Goal: Find specific page/section: Find specific page/section

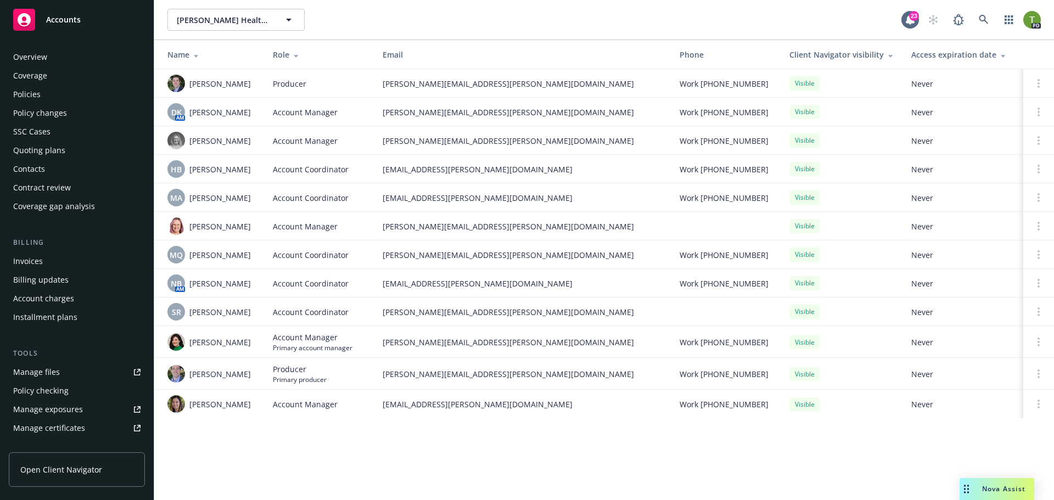
scroll to position [215, 0]
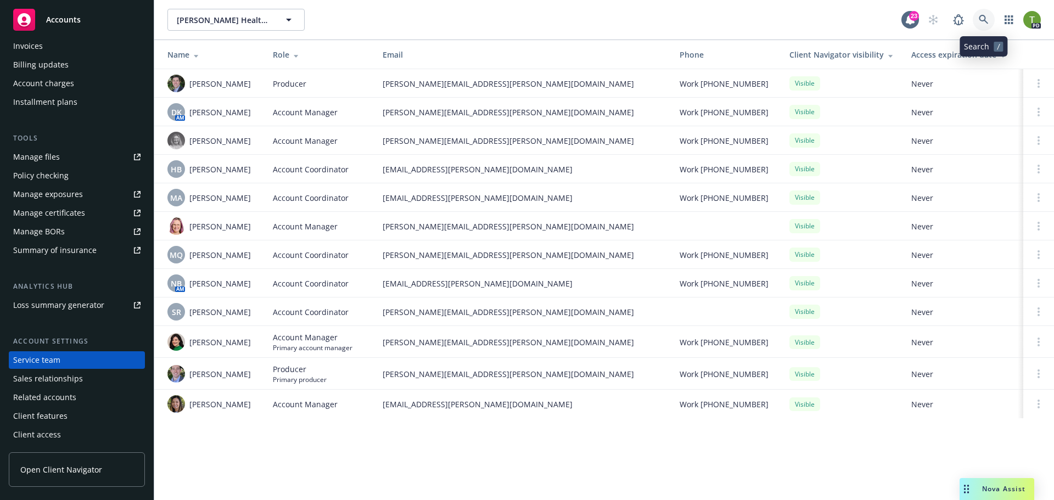
click at [985, 19] on icon at bounding box center [982, 19] width 9 height 9
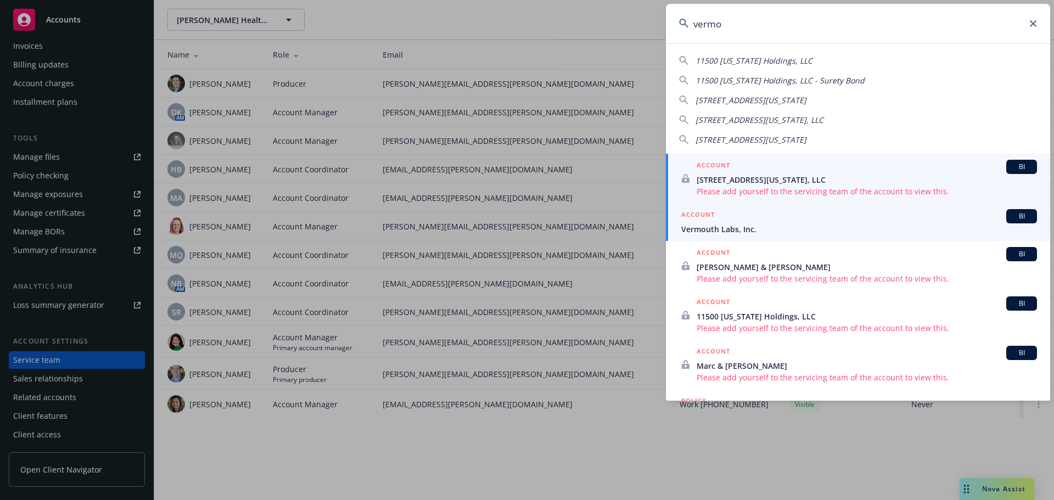
type input "vermo"
click at [732, 222] on div "ACCOUNT BI" at bounding box center [859, 216] width 356 height 14
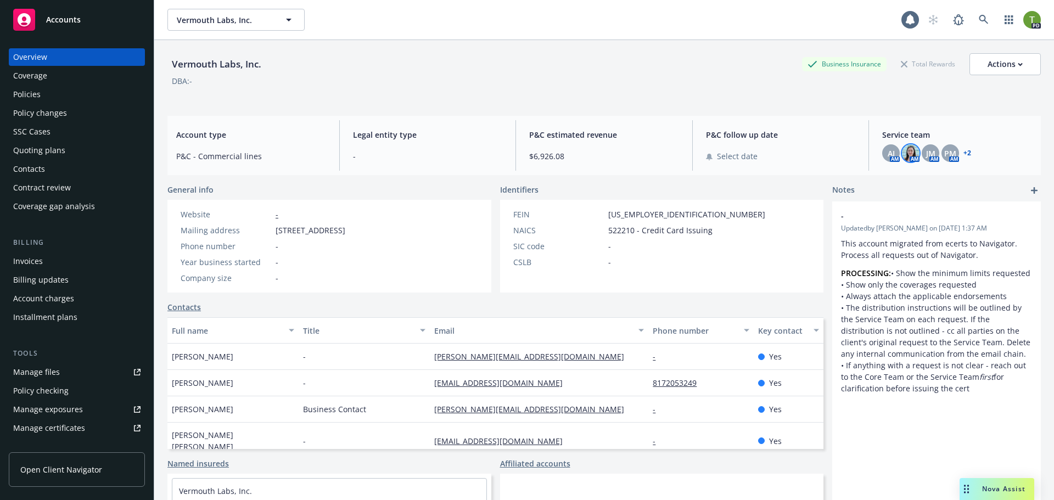
click at [902, 154] on img at bounding box center [911, 153] width 18 height 18
click at [964, 153] on link "+ 2" at bounding box center [967, 153] width 8 height 7
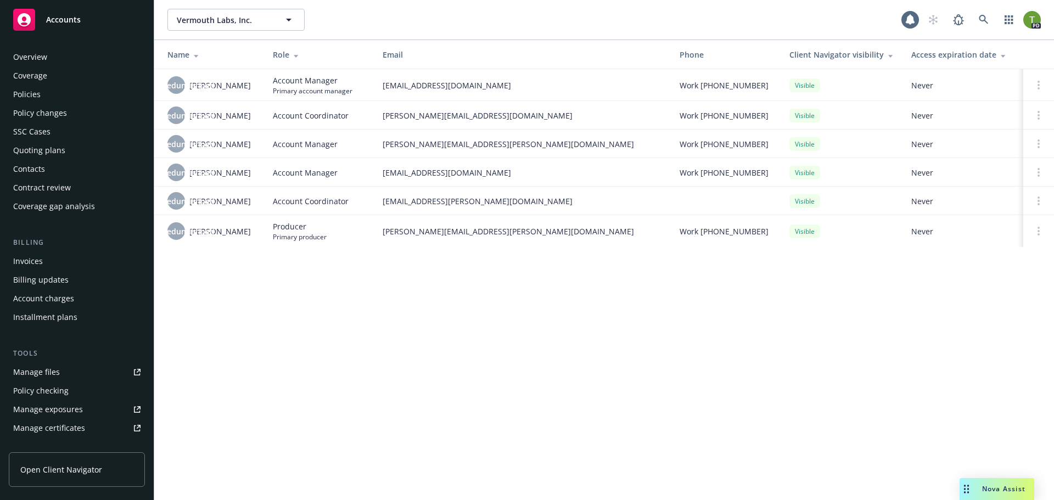
scroll to position [215, 0]
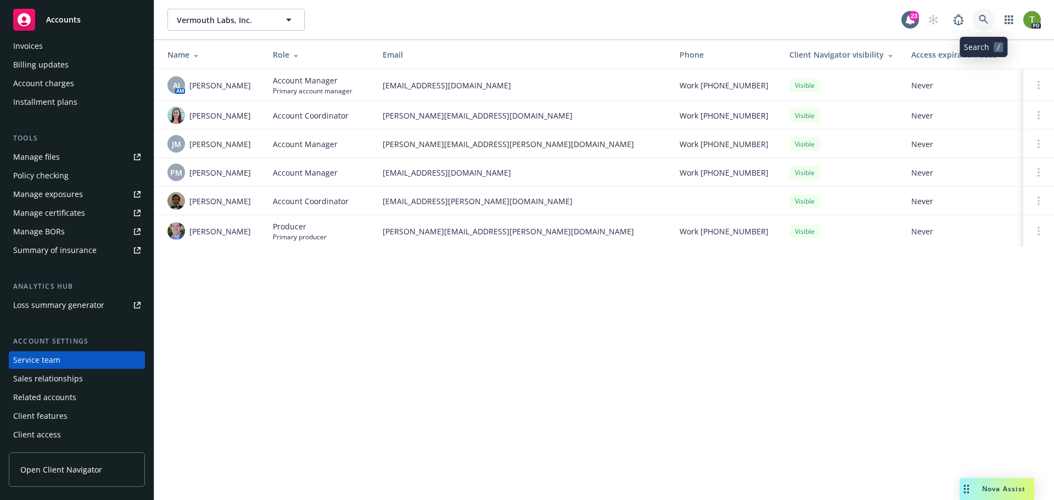
click at [982, 22] on icon at bounding box center [983, 20] width 10 height 10
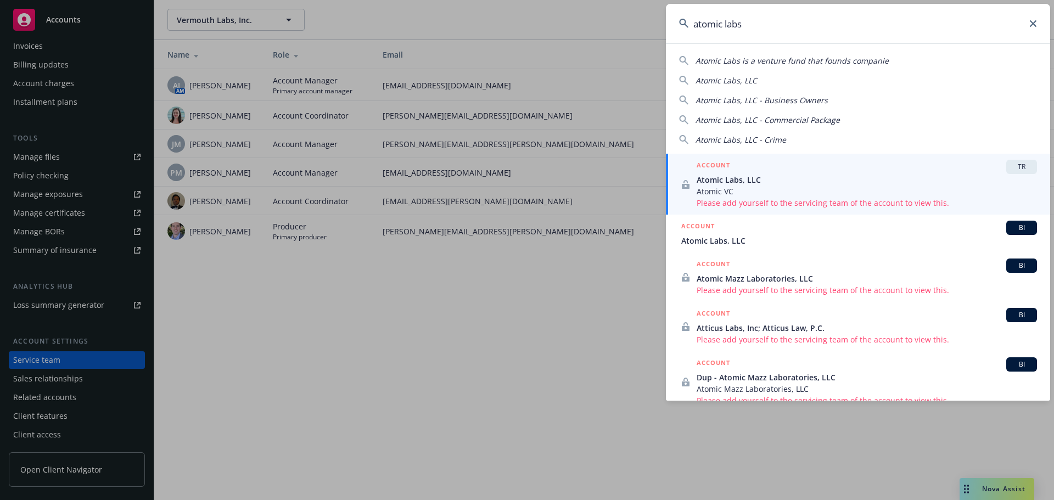
type input "atomic labs"
click at [749, 177] on span "Atomic Labs, LLC" at bounding box center [866, 180] width 340 height 12
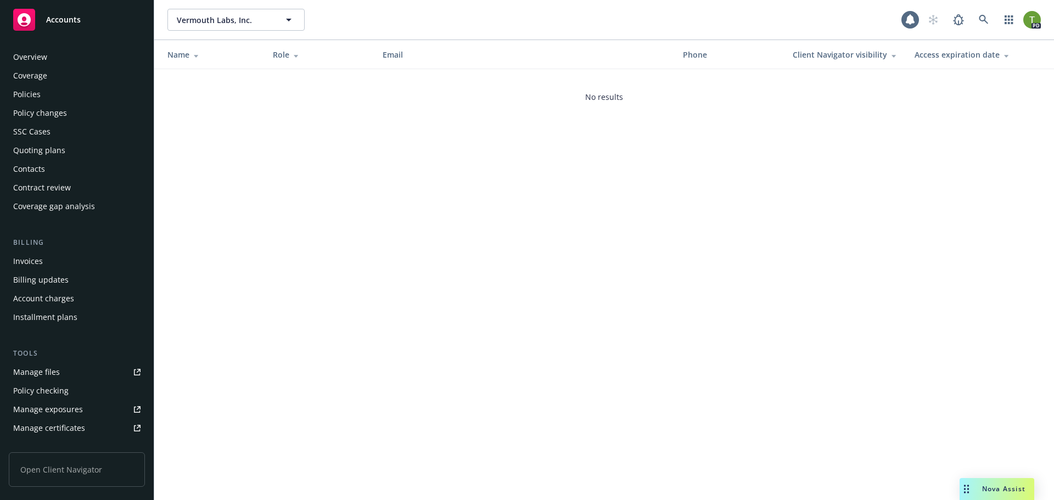
scroll to position [215, 0]
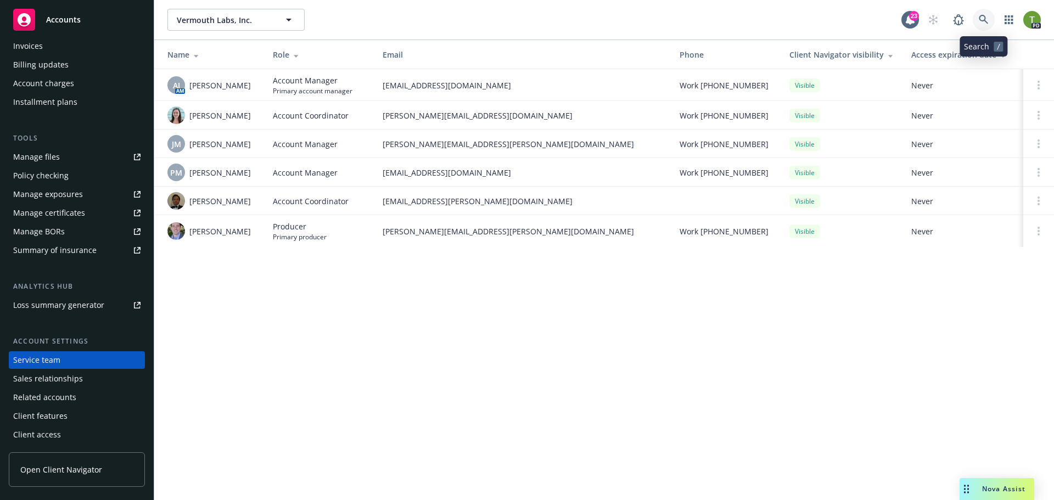
click at [978, 22] on link at bounding box center [983, 20] width 22 height 22
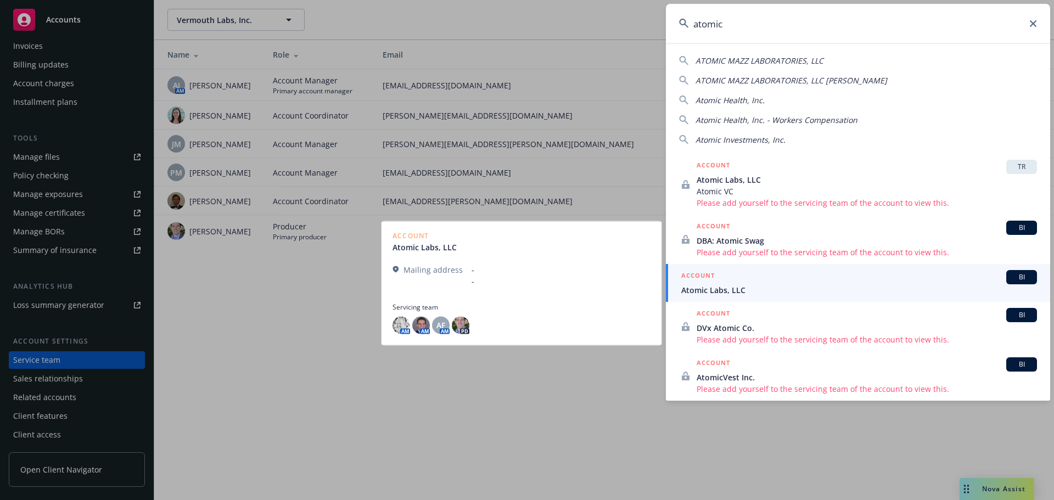
type input "atomic"
click at [722, 290] on span "Atomic Labs, LLC" at bounding box center [859, 290] width 356 height 12
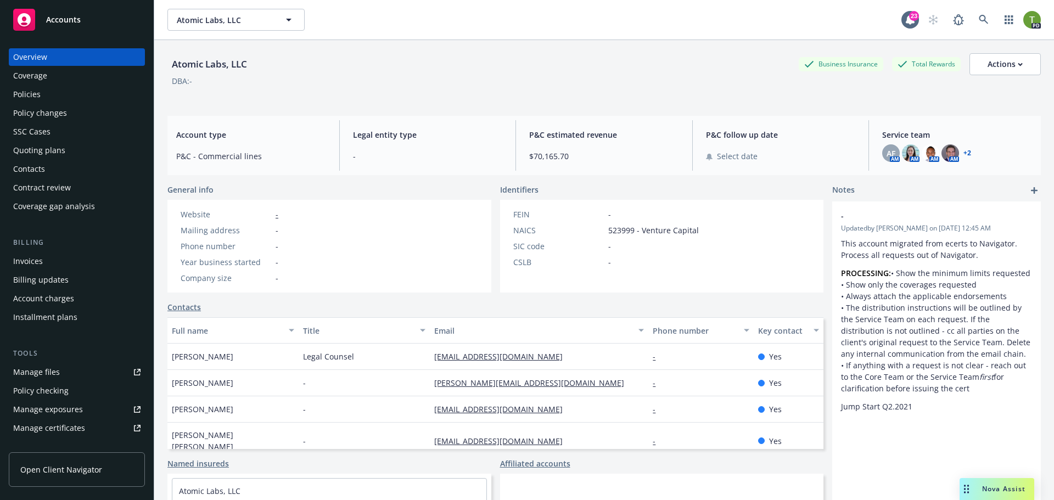
click at [963, 154] on link "+ 2" at bounding box center [967, 153] width 8 height 7
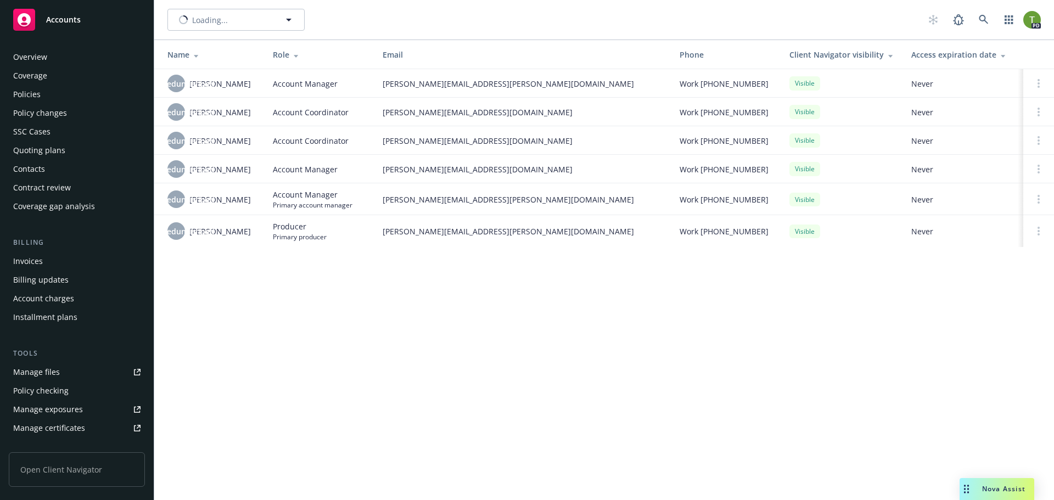
scroll to position [215, 0]
